Goal: Task Accomplishment & Management: Complete application form

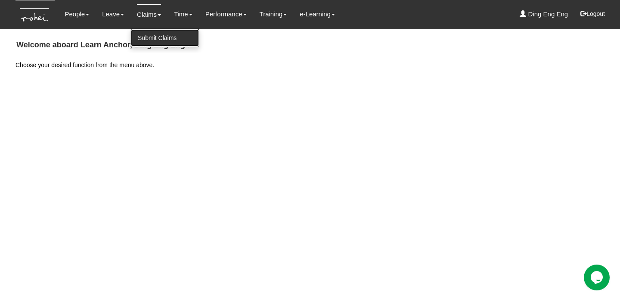
click at [153, 37] on link "Submit Claims" at bounding box center [165, 37] width 68 height 17
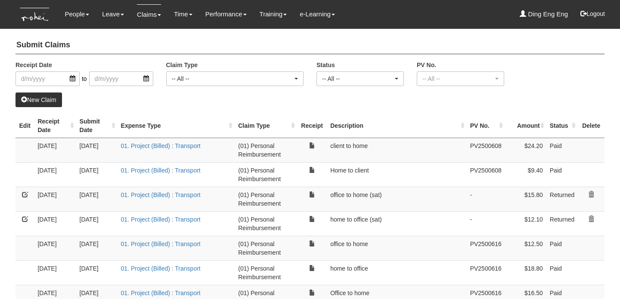
select select "50"
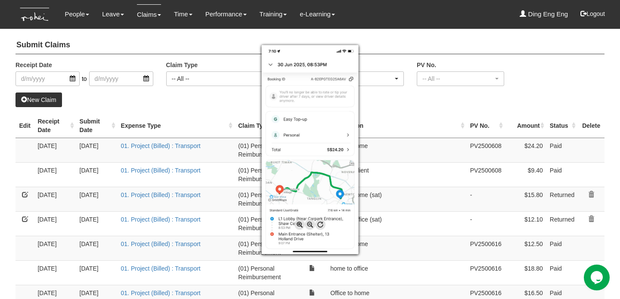
click at [591, 77] on div at bounding box center [310, 149] width 620 height 299
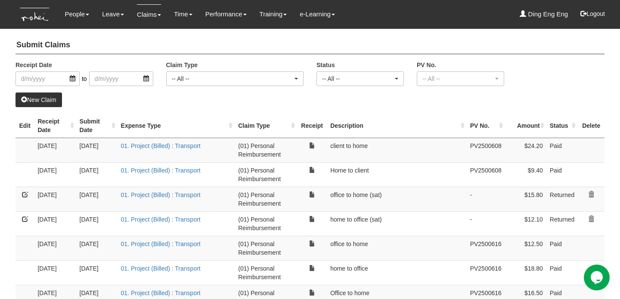
click at [26, 192] on link at bounding box center [25, 194] width 6 height 6
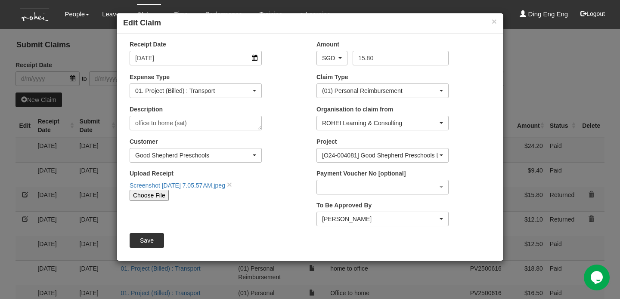
click at [549, 68] on div "× Edit Claim Receipt Date 28/6/2025 Amount AED AFN ALL AMD ANG AOA ARS AUD AWG …" at bounding box center [310, 149] width 620 height 299
click at [495, 21] on button "×" at bounding box center [493, 21] width 5 height 9
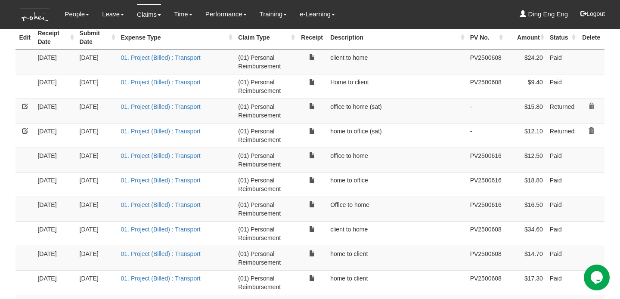
scroll to position [77, 0]
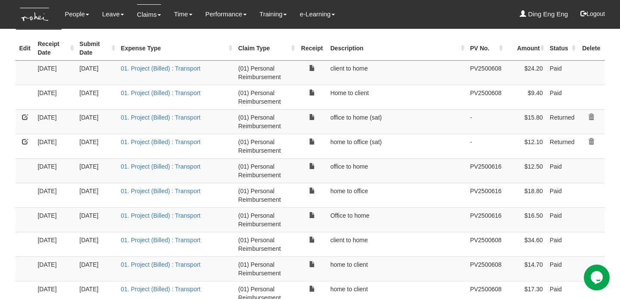
click at [25, 115] on link at bounding box center [25, 117] width 6 height 6
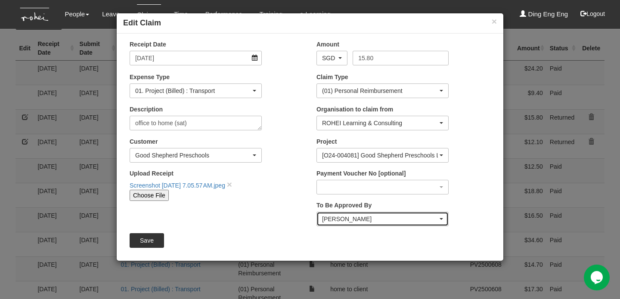
click at [441, 218] on span "button" at bounding box center [440, 219] width 3 height 2
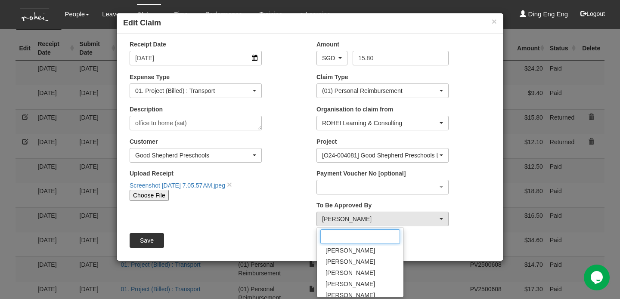
scroll to position [195, 0]
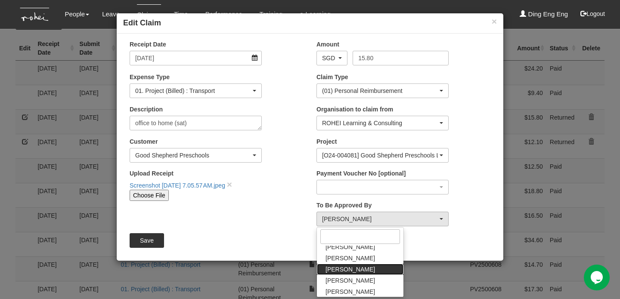
click at [366, 267] on link "Sanjiv Ashley" at bounding box center [360, 269] width 86 height 11
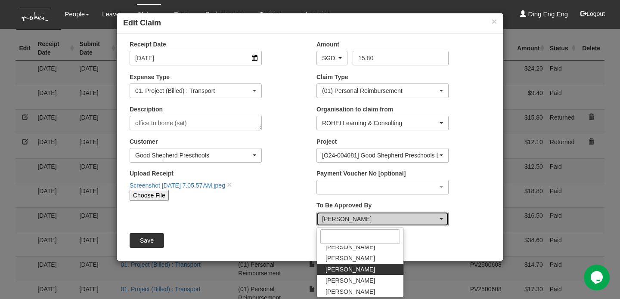
select select "5e225cdc-7ce9-465a-9503-99e8ed4cc44e"
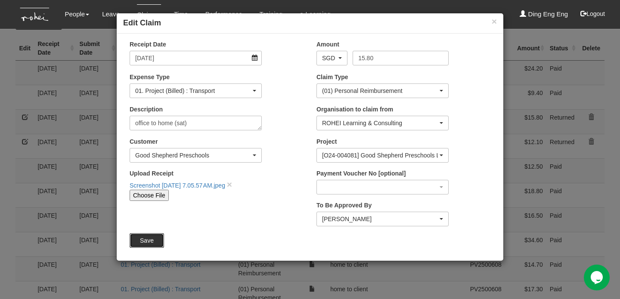
click at [146, 241] on input "Save" at bounding box center [147, 240] width 34 height 15
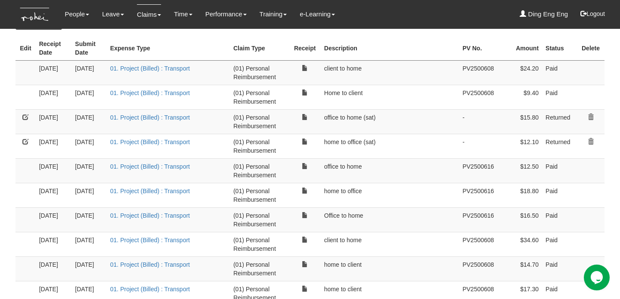
select select "50"
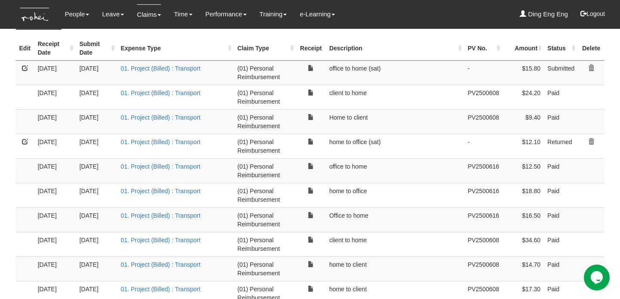
click at [25, 117] on td at bounding box center [24, 121] width 19 height 25
click at [28, 139] on link at bounding box center [25, 142] width 6 height 6
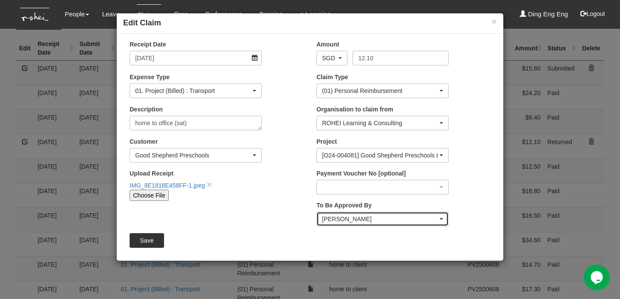
click at [442, 218] on span "button" at bounding box center [440, 219] width 3 height 2
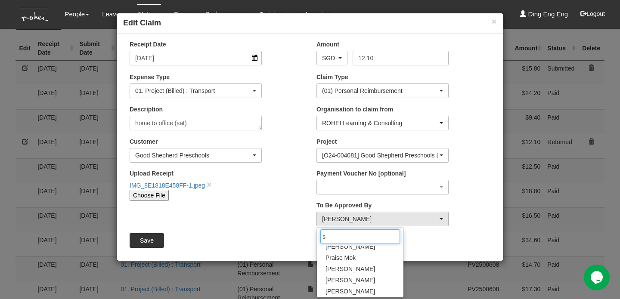
scroll to position [0, 0]
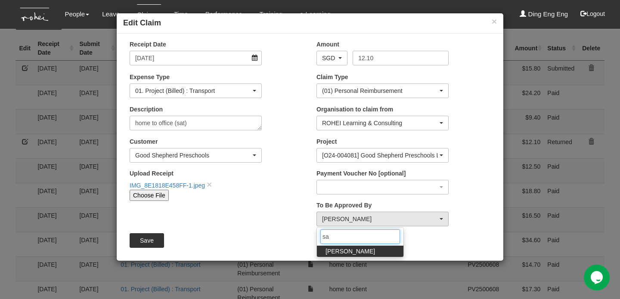
type input "sa"
click at [354, 252] on span "Sanjiv Ashley" at bounding box center [349, 251] width 49 height 9
select select "5e225cdc-7ce9-465a-9503-99e8ed4cc44e"
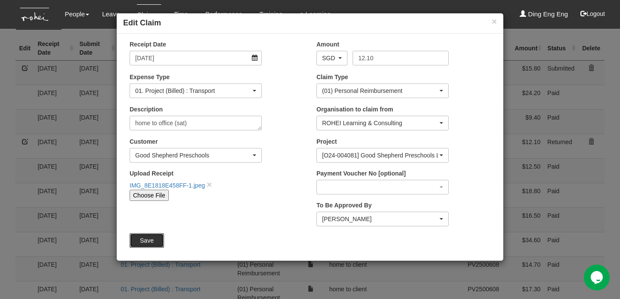
click at [155, 243] on input "Save" at bounding box center [147, 240] width 34 height 15
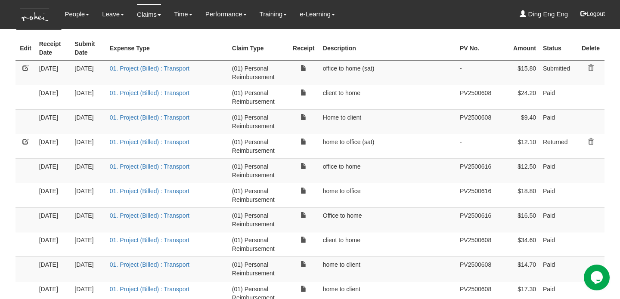
select select "50"
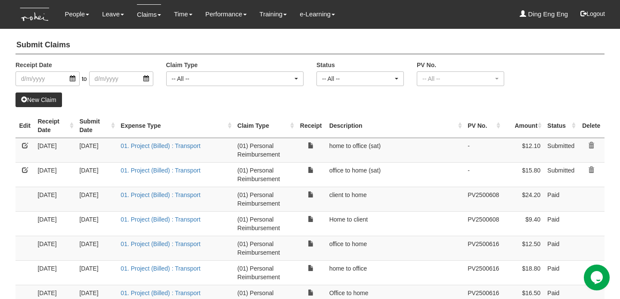
click at [37, 98] on link "New Claim" at bounding box center [38, 100] width 46 height 15
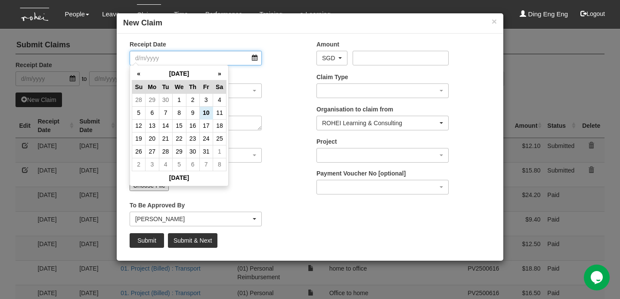
click at [190, 57] on input "Receipt Date" at bounding box center [196, 58] width 132 height 15
type input "10/10/2025"
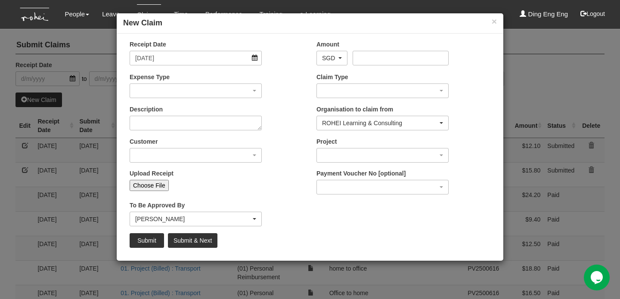
click at [279, 36] on div "Receipt Date 10/10/2025 Amount AED AFN ALL AMD ANG AOA ARS AUD AWG AZN BAM BBD …" at bounding box center [310, 147] width 386 height 227
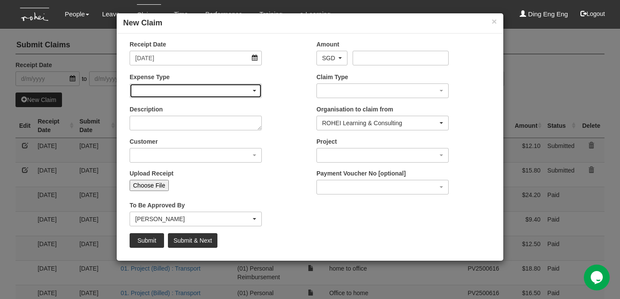
click at [255, 89] on div "button" at bounding box center [195, 91] width 131 height 14
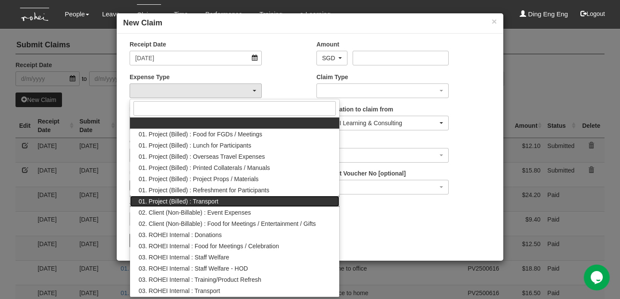
click at [235, 204] on link "01. Project (Billed) : Transport" at bounding box center [234, 201] width 209 height 11
select select "135"
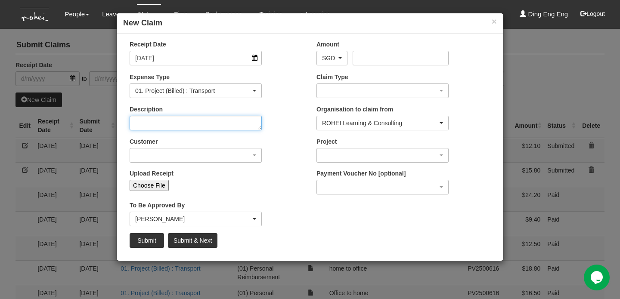
click at [247, 122] on textarea "Description" at bounding box center [196, 123] width 132 height 15
type textarea "Home to office"
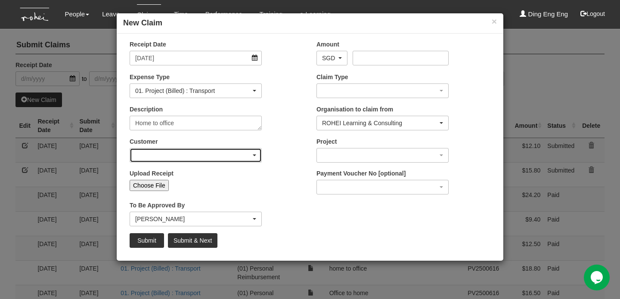
click at [254, 156] on div "button" at bounding box center [195, 155] width 131 height 14
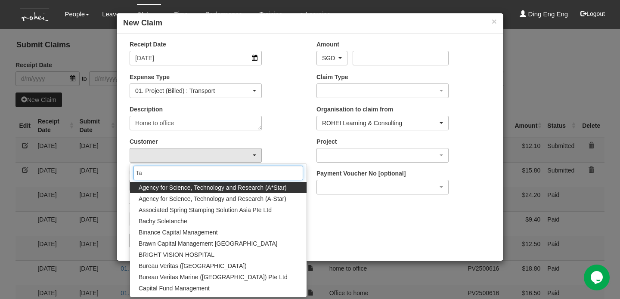
click at [192, 171] on input "Ta" at bounding box center [218, 173] width 170 height 15
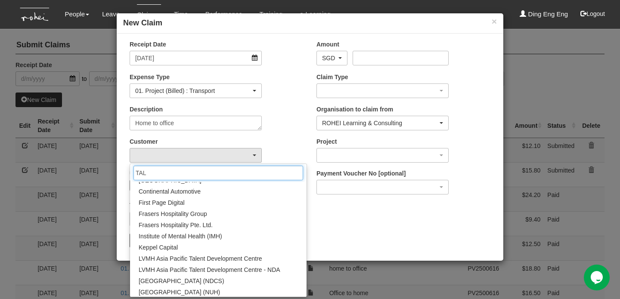
scroll to position [198, 0]
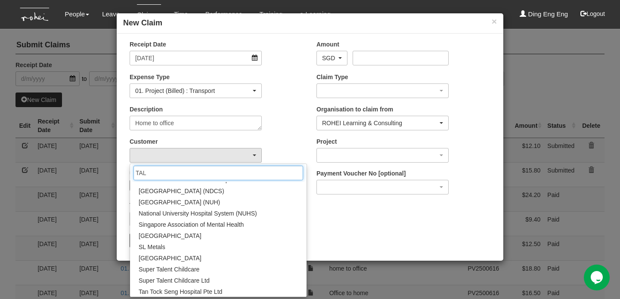
click at [164, 173] on input "TAL" at bounding box center [218, 173] width 170 height 15
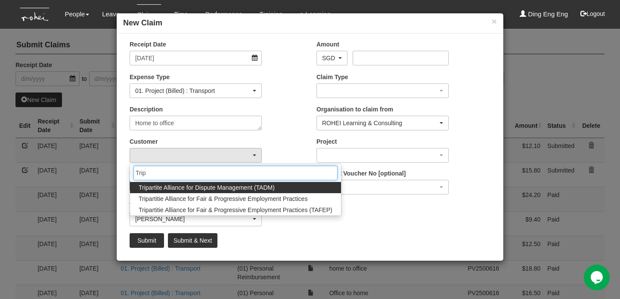
type input "Trip"
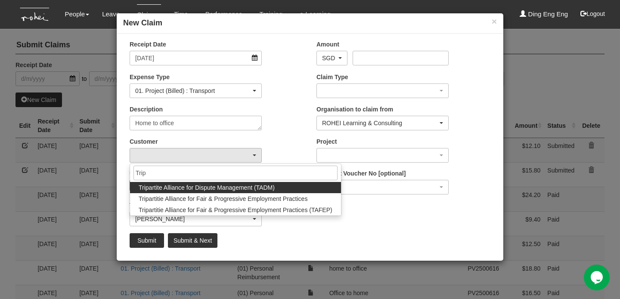
click at [186, 185] on span "Tripartite Alliance for Dispute Management (TADM)" at bounding box center [207, 187] width 136 height 9
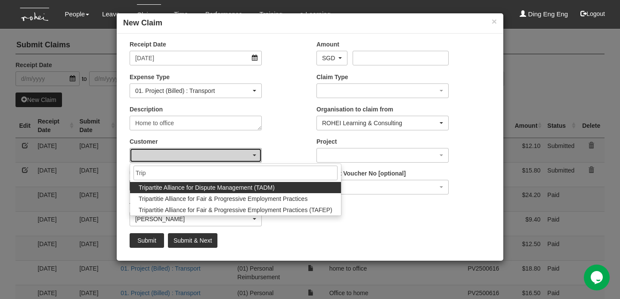
select select "410"
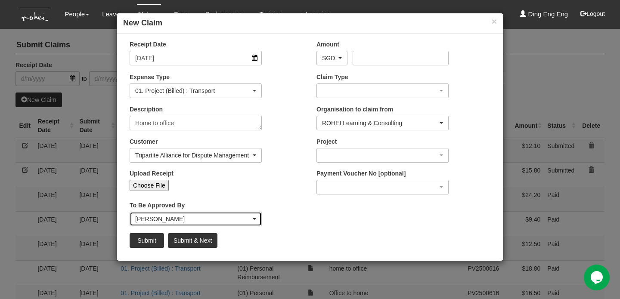
click at [255, 218] on span "button" at bounding box center [254, 219] width 3 height 2
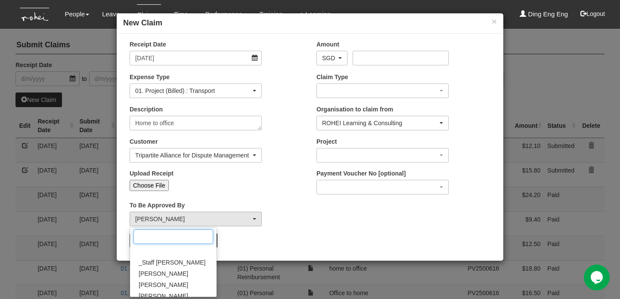
scroll to position [14, 0]
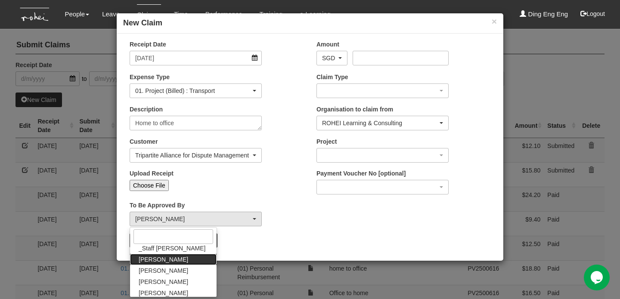
click at [186, 256] on link "Abel Tan" at bounding box center [173, 259] width 86 height 11
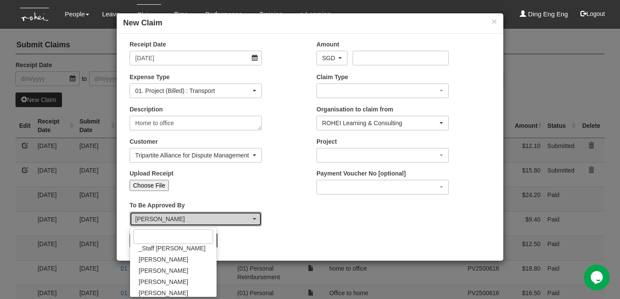
select select "bab5243c-beed-41fc-b362-49a7e6e66dc1"
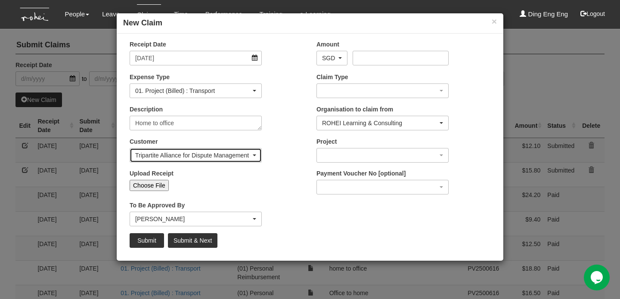
click at [253, 154] on span "button" at bounding box center [254, 155] width 3 height 2
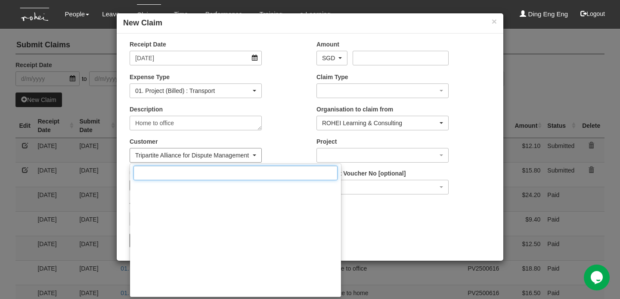
scroll to position [8664, 0]
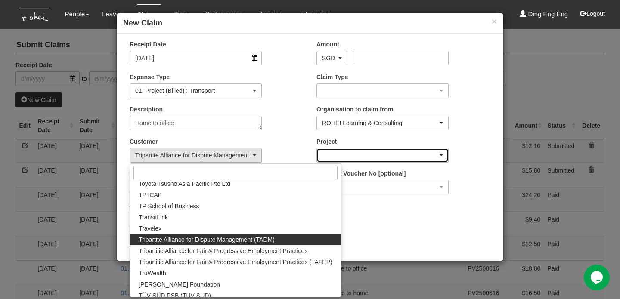
click at [441, 155] on span "button" at bounding box center [440, 155] width 3 height 2
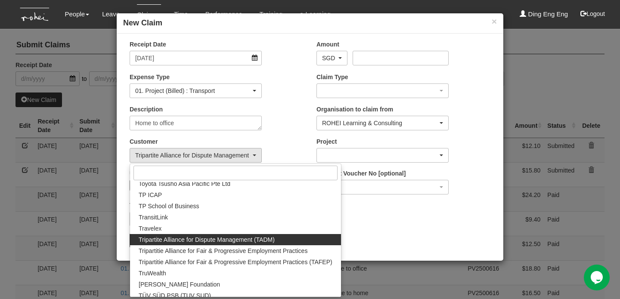
scroll to position [0, 0]
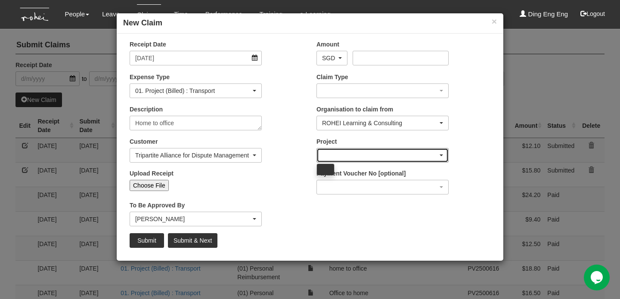
click at [441, 155] on span "button" at bounding box center [440, 155] width 3 height 2
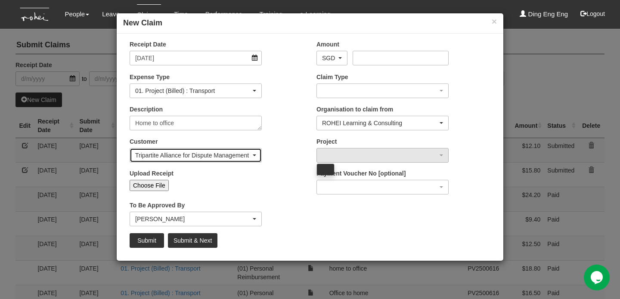
click at [256, 153] on div "Tripartite Alliance for Dispute Management (TADM)" at bounding box center [195, 155] width 131 height 14
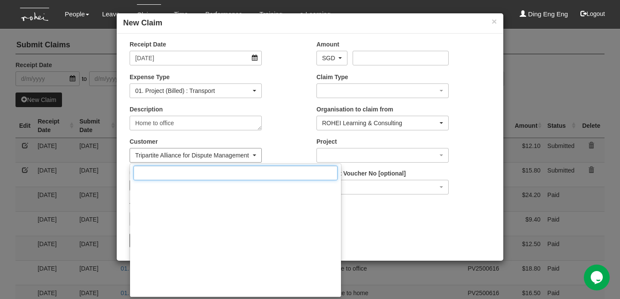
scroll to position [8664, 0]
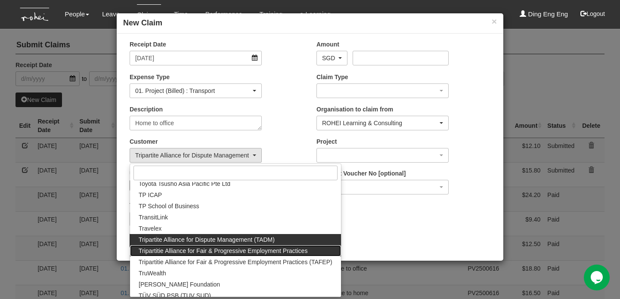
click at [254, 252] on span "Tripartitie Alliance for Fair & Progressive Employment Practices" at bounding box center [223, 251] width 169 height 9
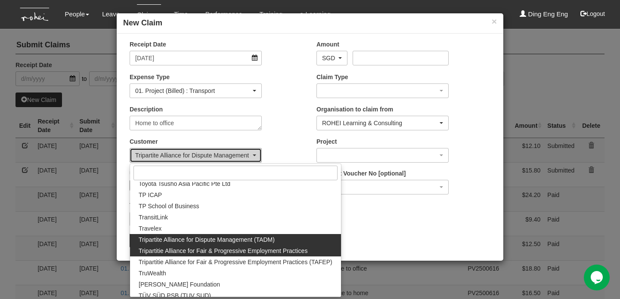
scroll to position [0, 0]
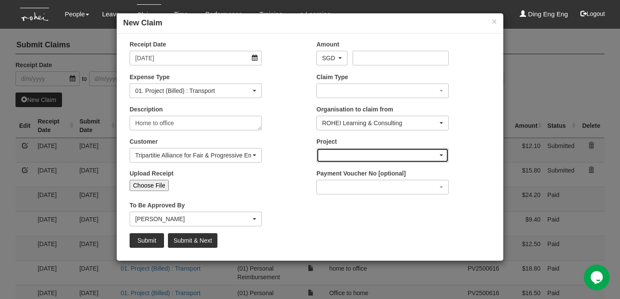
click at [442, 153] on div "button" at bounding box center [382, 155] width 131 height 14
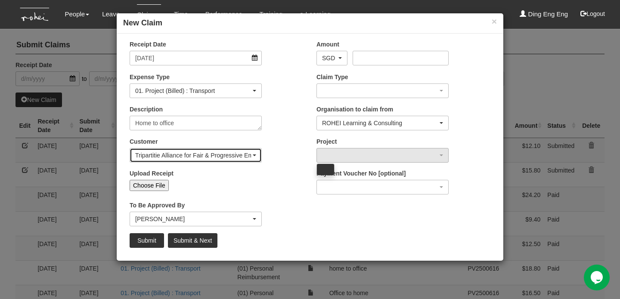
click at [255, 155] on span "button" at bounding box center [254, 155] width 3 height 2
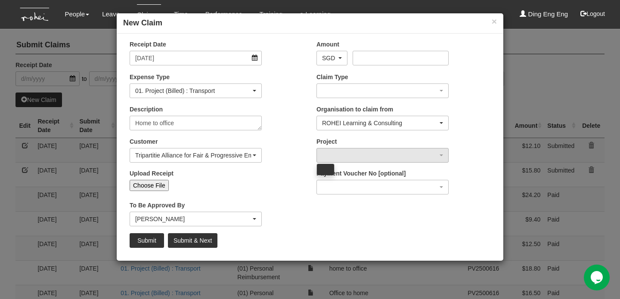
scroll to position [8675, 0]
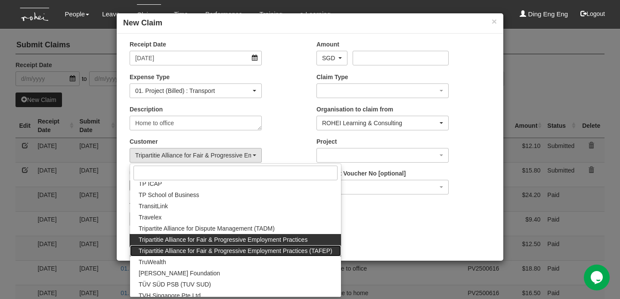
click at [253, 249] on span "Tripartitie Alliance for Fair & Progressive Employment Practices (TAFEP)" at bounding box center [236, 251] width 194 height 9
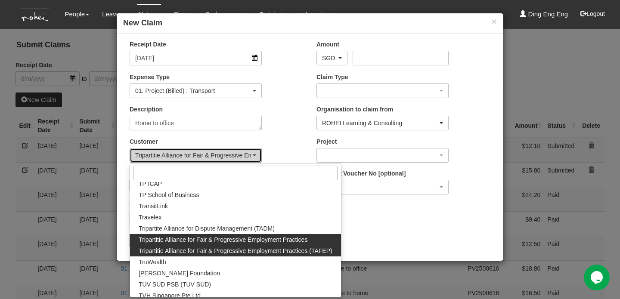
select select "753"
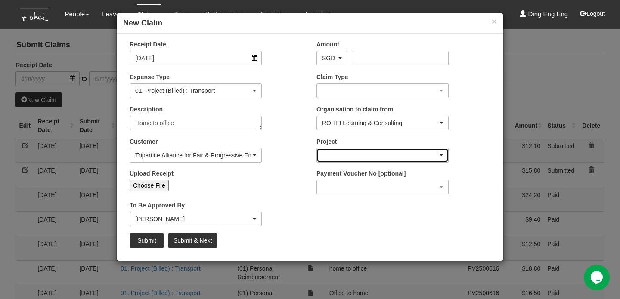
click at [442, 153] on div "button" at bounding box center [382, 155] width 131 height 14
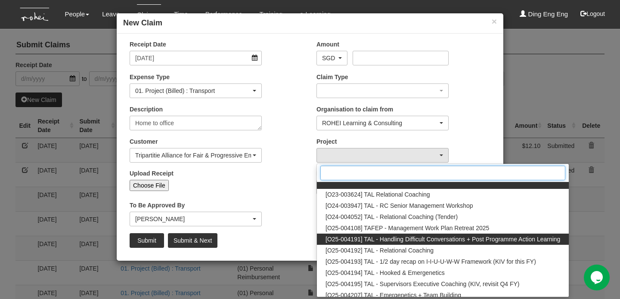
scroll to position [8, 0]
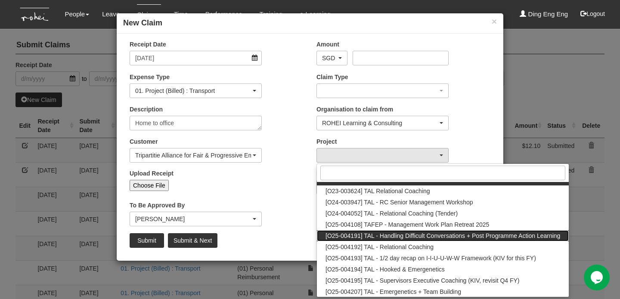
click at [471, 240] on link "[O25-004191] TAL - Handling Difficult Conversations + Post Programme Action Lea…" at bounding box center [443, 235] width 252 height 11
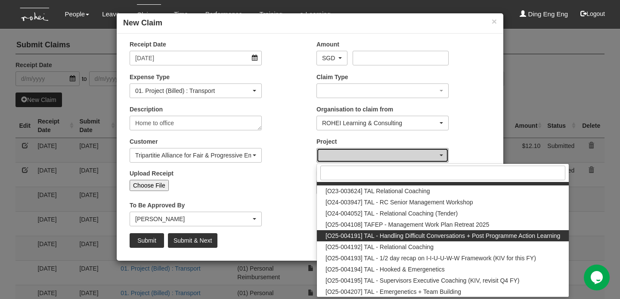
select select "2816"
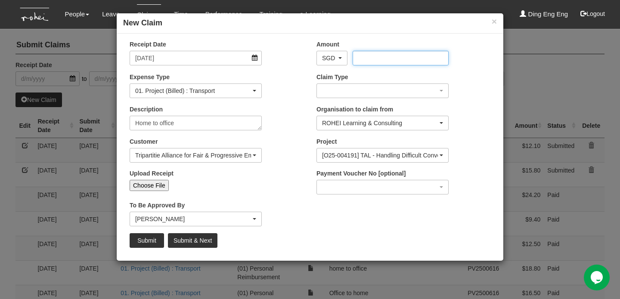
click at [408, 61] on input "Amount" at bounding box center [400, 58] width 96 height 15
type input "28.20"
click at [155, 184] on input "Choose File" at bounding box center [149, 185] width 39 height 11
type input "C:\fakepath\TAL Run 3.jpeg"
type input "Choose Another File"
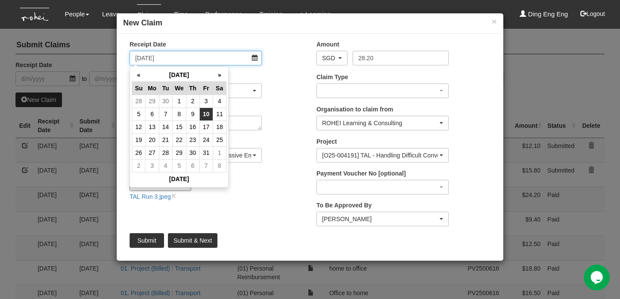
click at [156, 56] on input "10/10/2025" at bounding box center [196, 58] width 132 height 15
click at [192, 98] on td "2" at bounding box center [192, 101] width 13 height 13
type input "2/10/2025"
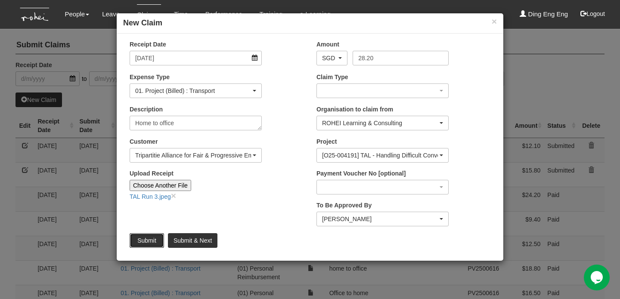
click at [151, 238] on input "Submit" at bounding box center [147, 240] width 34 height 15
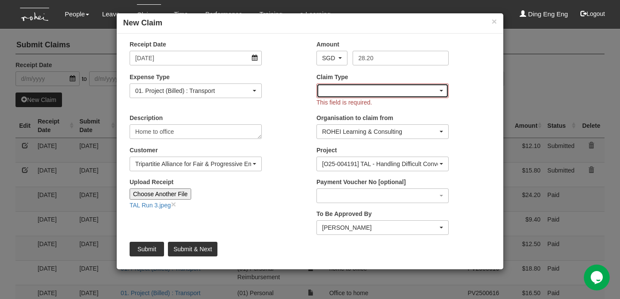
click at [440, 88] on div "button" at bounding box center [382, 91] width 131 height 14
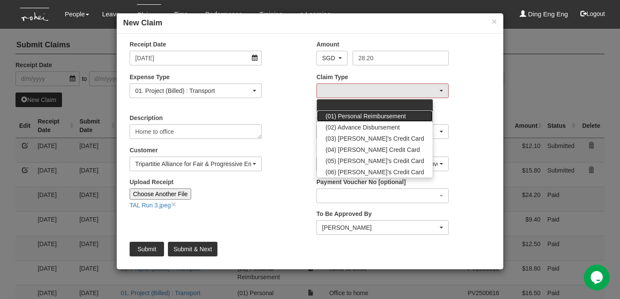
click at [408, 116] on link "(01) Personal Reimbursement" at bounding box center [375, 116] width 116 height 11
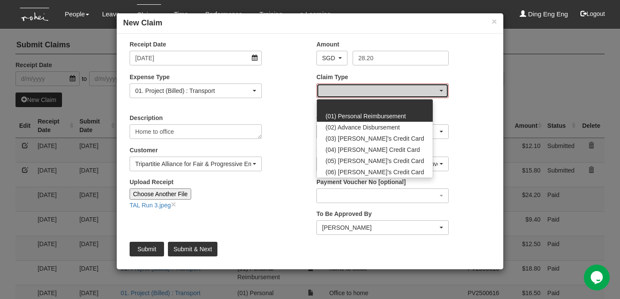
select select "14"
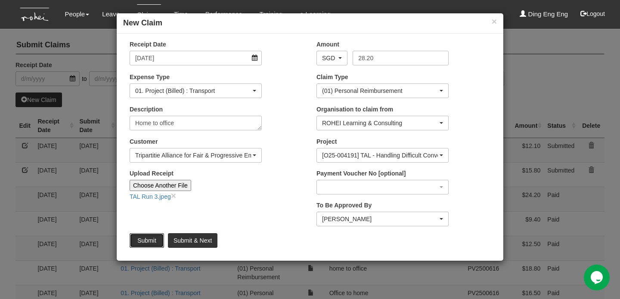
click at [153, 238] on input "Submit" at bounding box center [147, 240] width 34 height 15
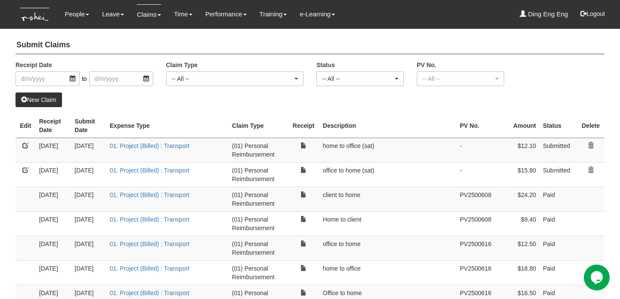
select select "50"
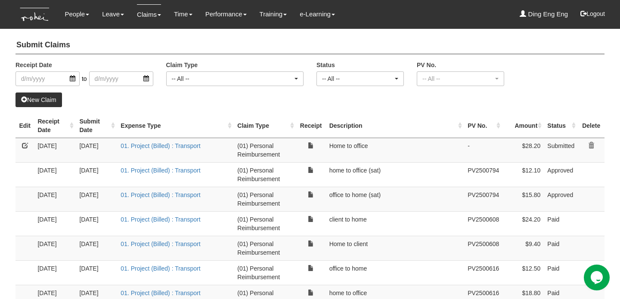
click at [49, 102] on link "New Claim" at bounding box center [38, 100] width 46 height 15
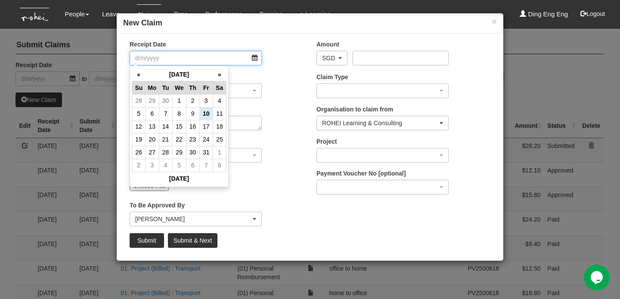
click at [203, 57] on input "Receipt Date" at bounding box center [196, 58] width 132 height 15
type input "16/"
click at [139, 75] on th "«" at bounding box center [138, 74] width 13 height 13
click at [166, 127] on td "16" at bounding box center [165, 126] width 13 height 13
type input "16/9/2025"
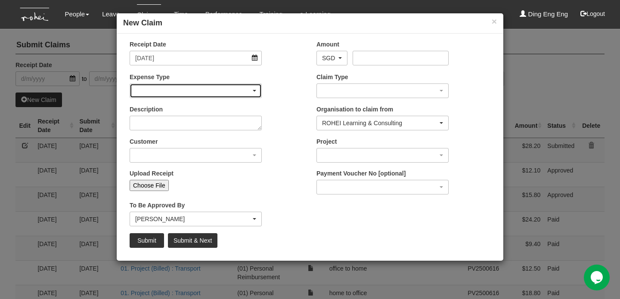
click at [253, 90] on span "button" at bounding box center [254, 91] width 3 height 2
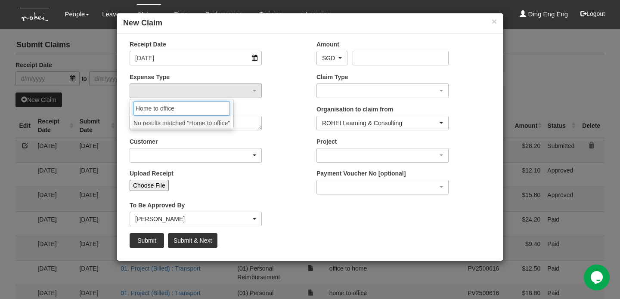
type input "Home to office"
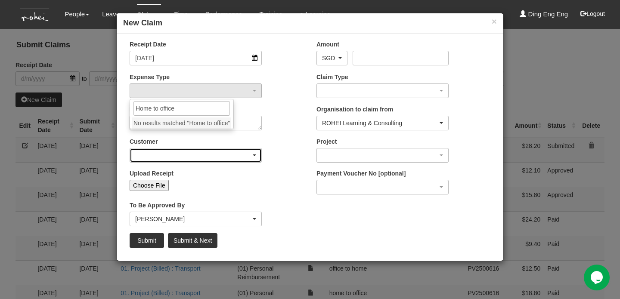
click at [253, 155] on span "button" at bounding box center [254, 155] width 3 height 2
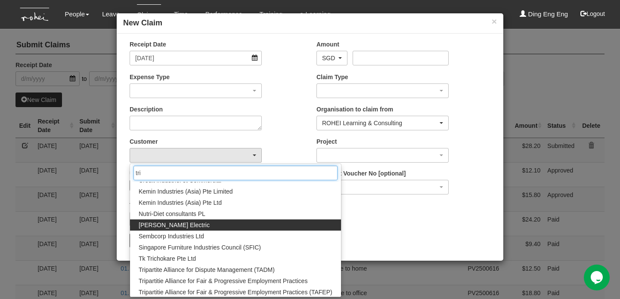
scroll to position [19, 0]
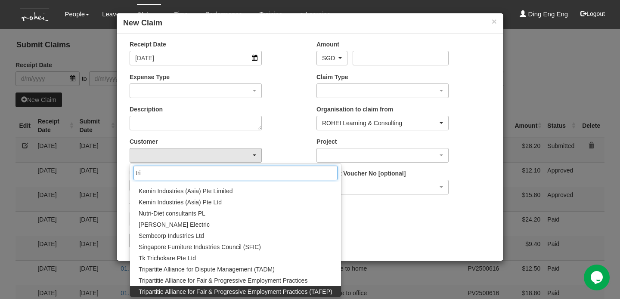
type input "tri"
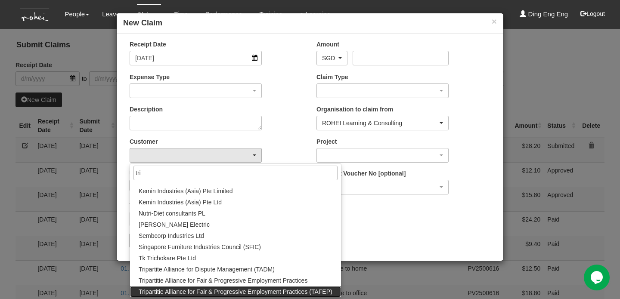
click at [242, 290] on span "Tripartitie Alliance for Fair & Progressive Employment Practices (TAFEP)" at bounding box center [236, 291] width 194 height 9
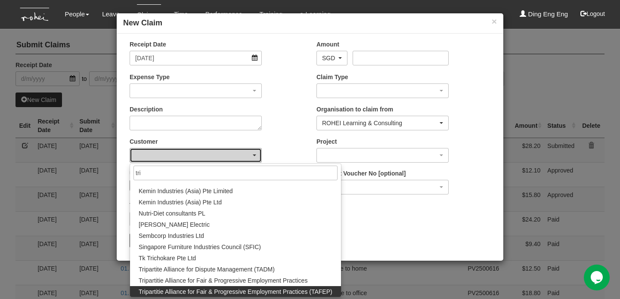
select select "753"
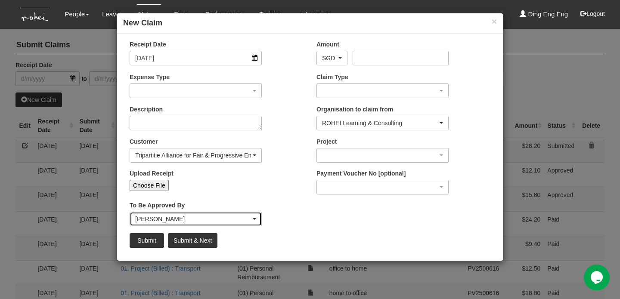
click at [257, 219] on div "Wen-Wei Chiang" at bounding box center [195, 219] width 131 height 14
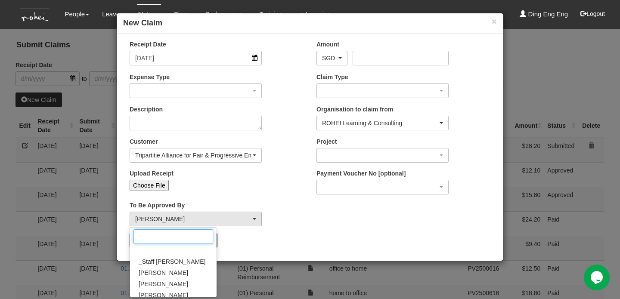
scroll to position [0, 0]
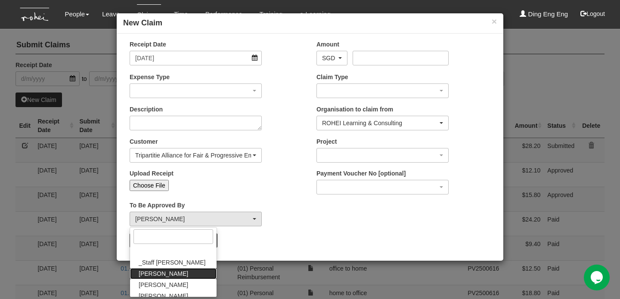
click at [176, 270] on link "Abel Tan" at bounding box center [173, 273] width 86 height 11
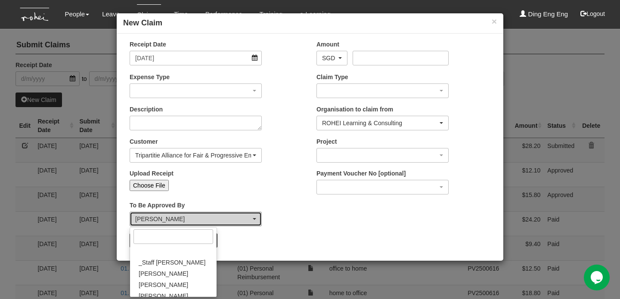
select select "bab5243c-beed-41fc-b362-49a7e6e66dc1"
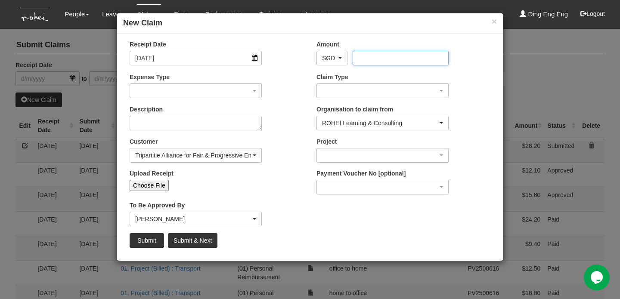
click at [417, 57] on input "Amount" at bounding box center [400, 58] width 96 height 15
type input "19.50"
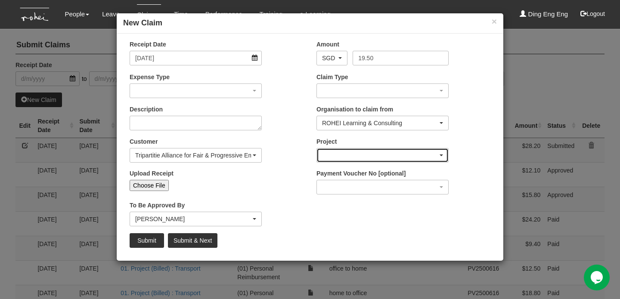
click at [440, 154] on span "button" at bounding box center [440, 155] width 3 height 2
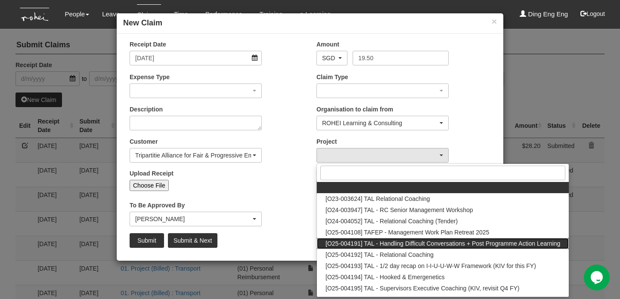
click at [440, 242] on span "[O25-004191] TAL - Handling Difficult Conversations + Post Programme Action Lea…" at bounding box center [442, 243] width 235 height 9
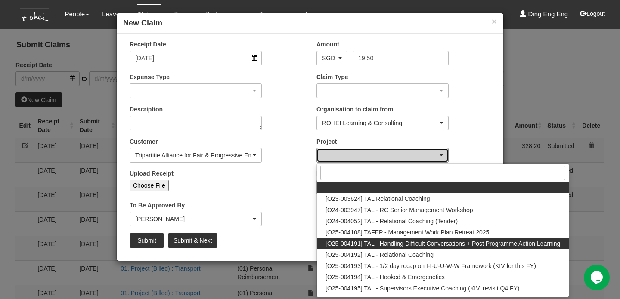
select select "2816"
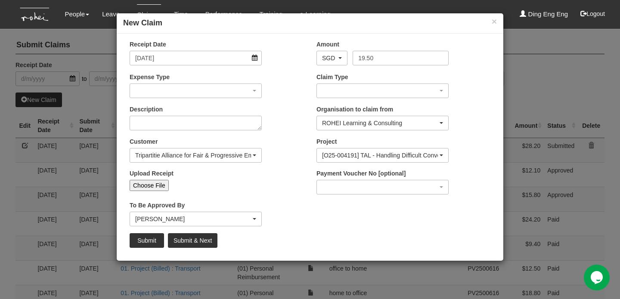
click at [151, 185] on input "Choose File" at bounding box center [149, 185] width 39 height 11
type input "C:\fakepath\Tal run2.jpeg"
type input "Choose Another File"
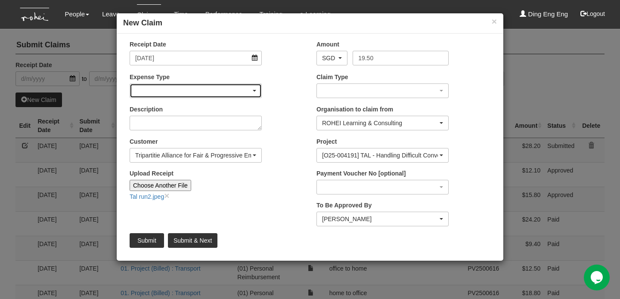
click at [256, 90] on span "button" at bounding box center [254, 91] width 3 height 2
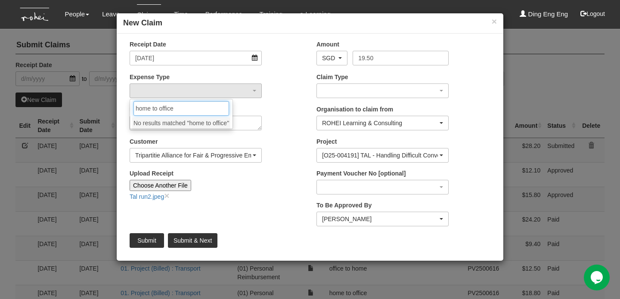
type input "home to office"
click at [288, 119] on div "Description" at bounding box center [216, 121] width 187 height 32
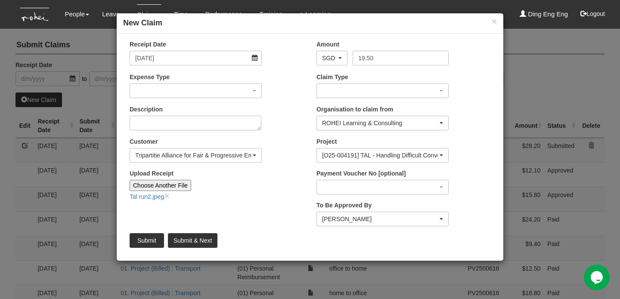
click at [255, 125] on textarea "Description" at bounding box center [196, 123] width 132 height 15
click at [241, 126] on textarea "Description" at bounding box center [196, 123] width 132 height 15
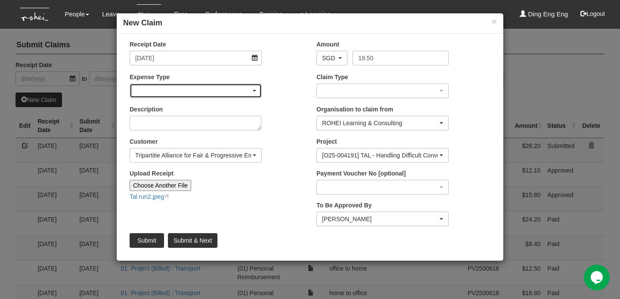
click at [254, 90] on div "button" at bounding box center [195, 91] width 131 height 14
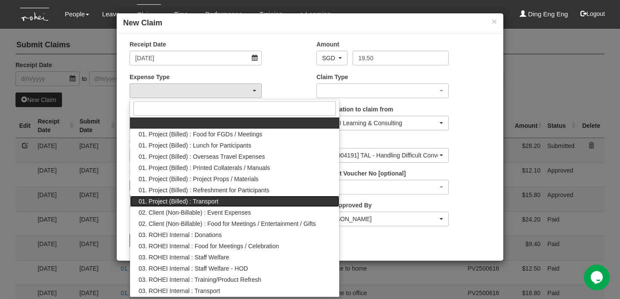
click at [239, 204] on link "01. Project (Billed) : Transport" at bounding box center [234, 201] width 209 height 11
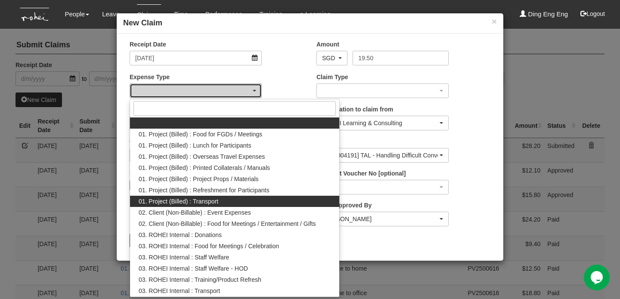
select select "135"
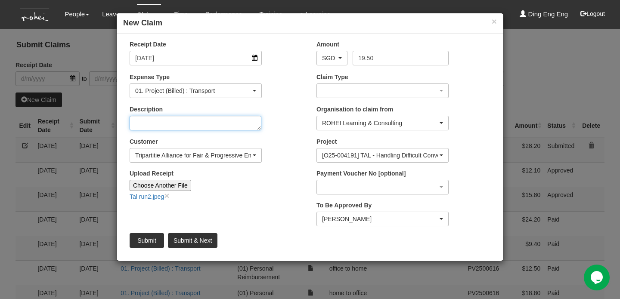
click at [198, 123] on textarea "Description" at bounding box center [196, 123] width 132 height 15
type textarea "Home to office"
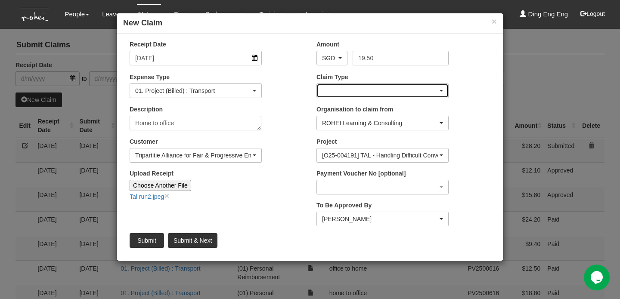
click at [443, 92] on div "button" at bounding box center [382, 91] width 131 height 14
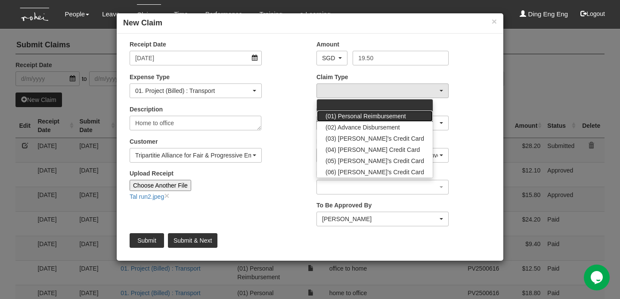
click at [403, 116] on span "(01) Personal Reimbursement" at bounding box center [365, 116] width 80 height 9
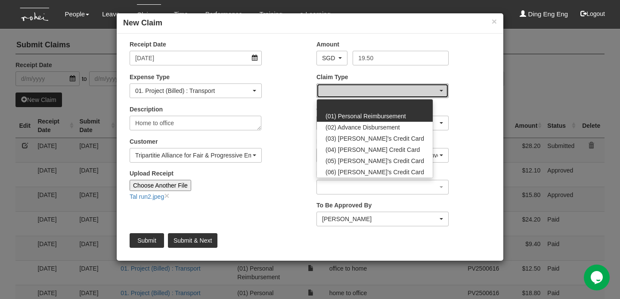
select select "14"
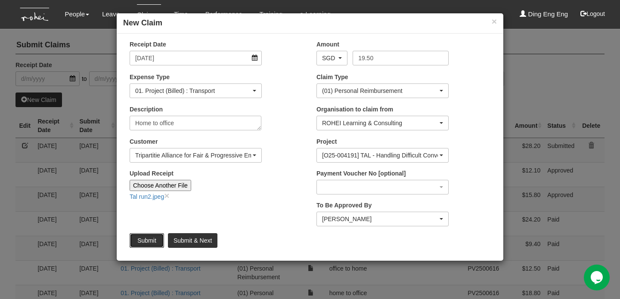
click at [157, 243] on input "Submit" at bounding box center [147, 240] width 34 height 15
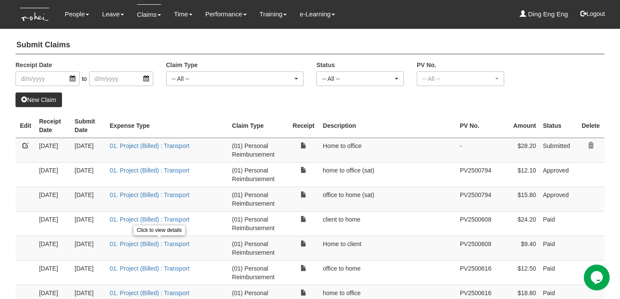
select select "50"
